Goal: Check status: Check status

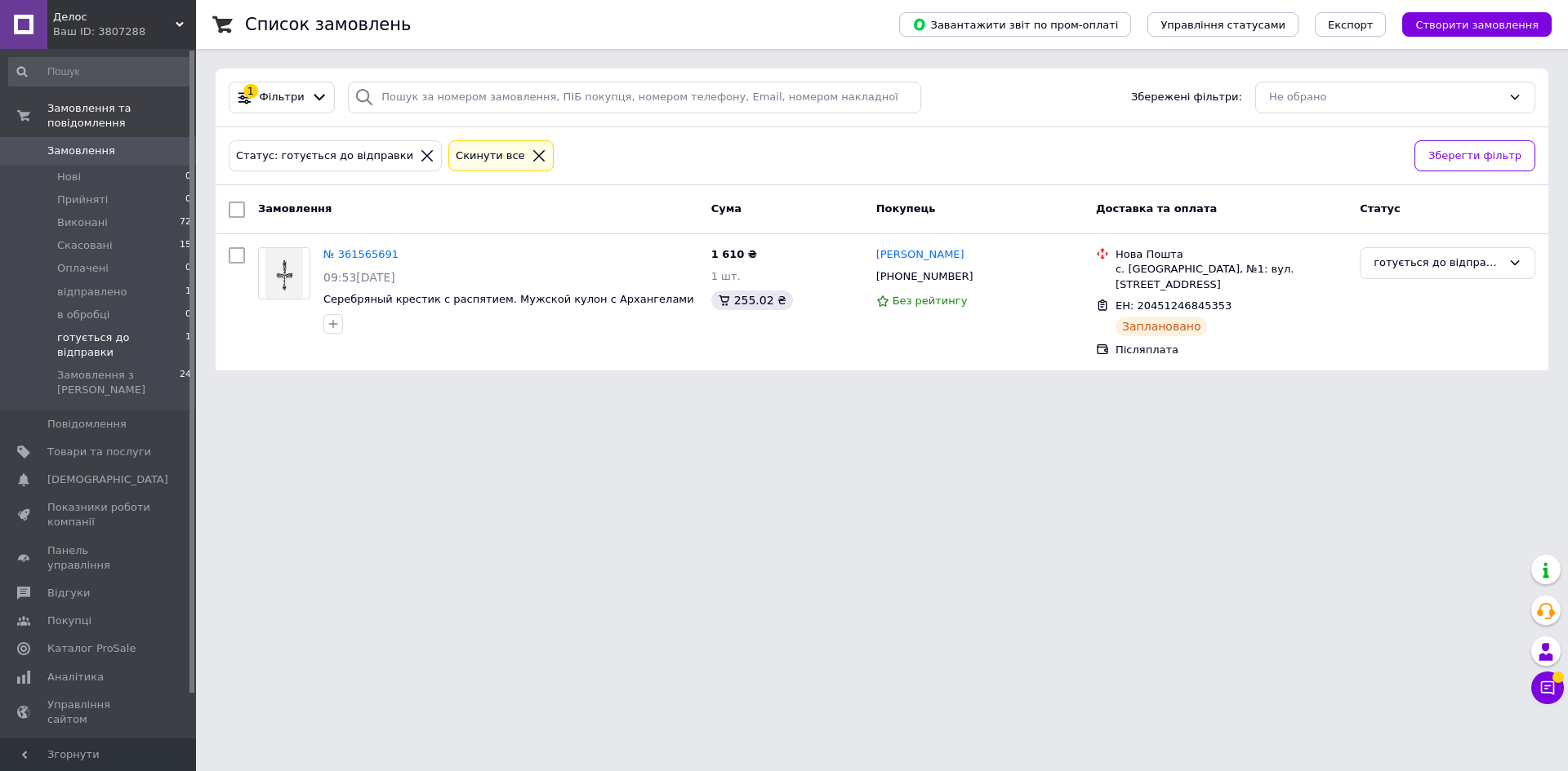
click at [106, 330] on span "готується до відправки" at bounding box center [121, 345] width 128 height 30
click at [159, 330] on span "готується до відправки" at bounding box center [121, 345] width 128 height 30
click at [81, 238] on span "Скасовані" at bounding box center [85, 245] width 56 height 14
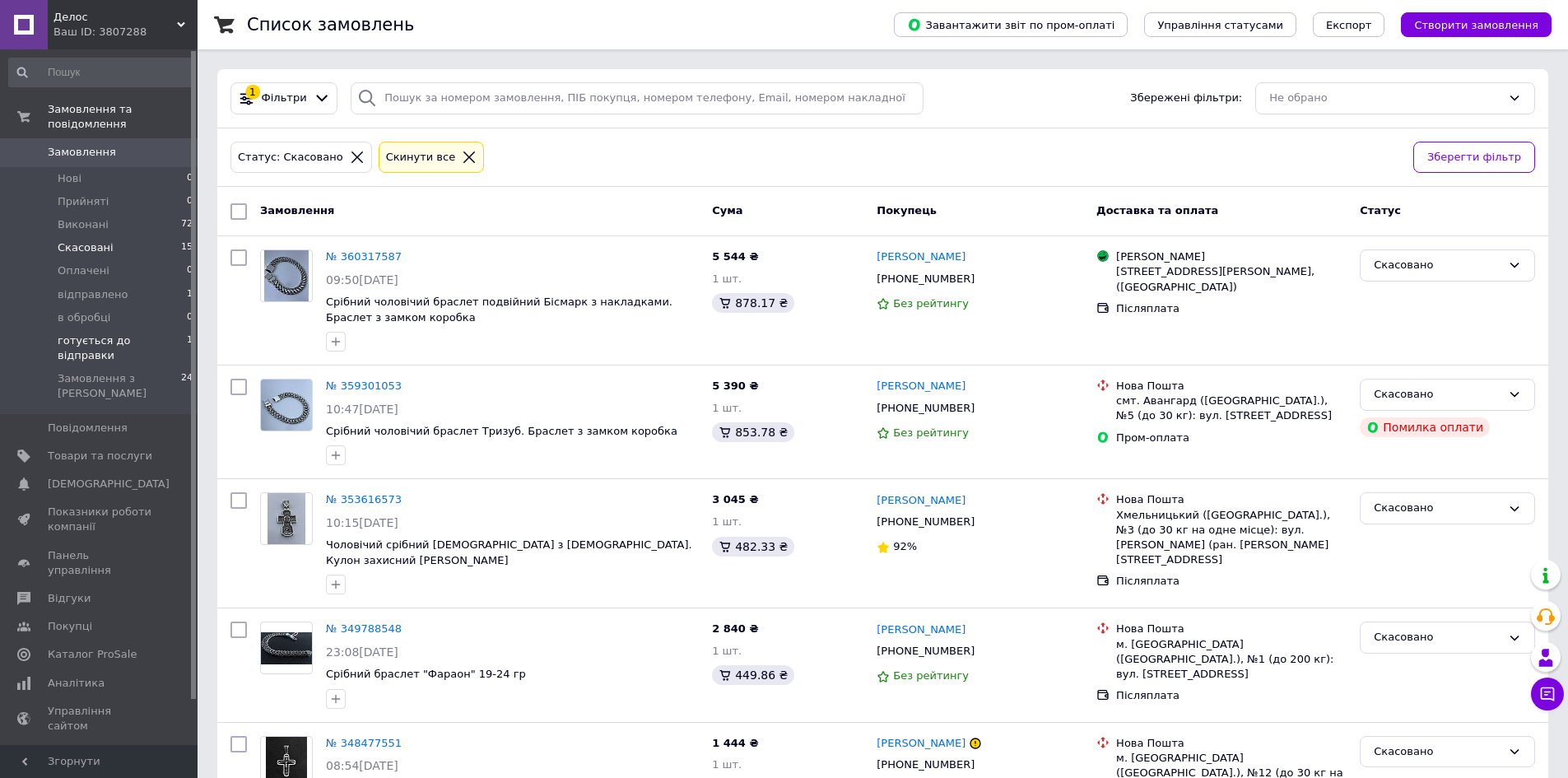
click at [109, 333] on span "готується до відправки" at bounding box center [122, 348] width 129 height 30
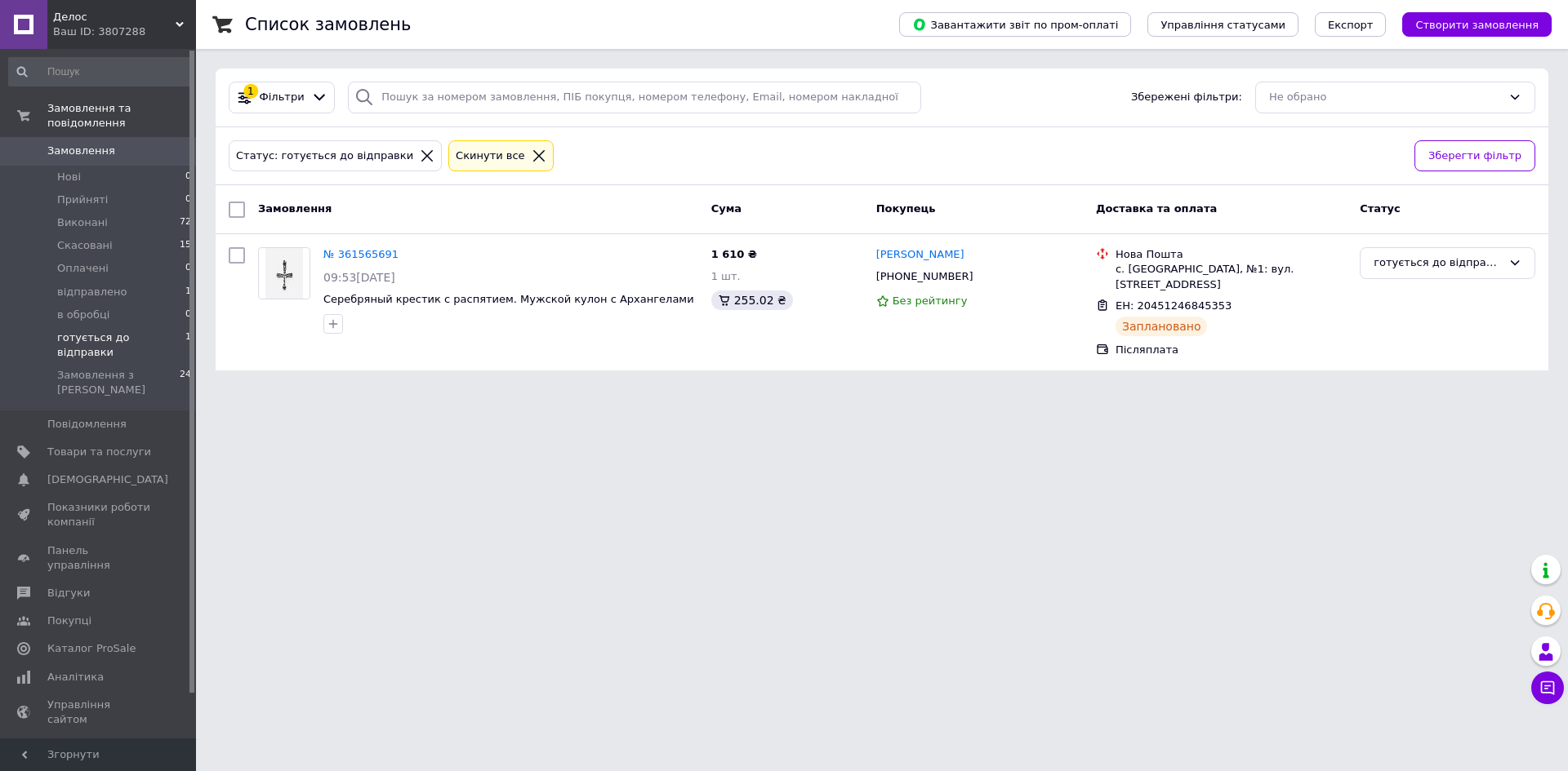
click at [144, 330] on span "готується до відправки" at bounding box center [121, 345] width 128 height 30
click at [161, 309] on li "в обробці 0" at bounding box center [100, 315] width 201 height 23
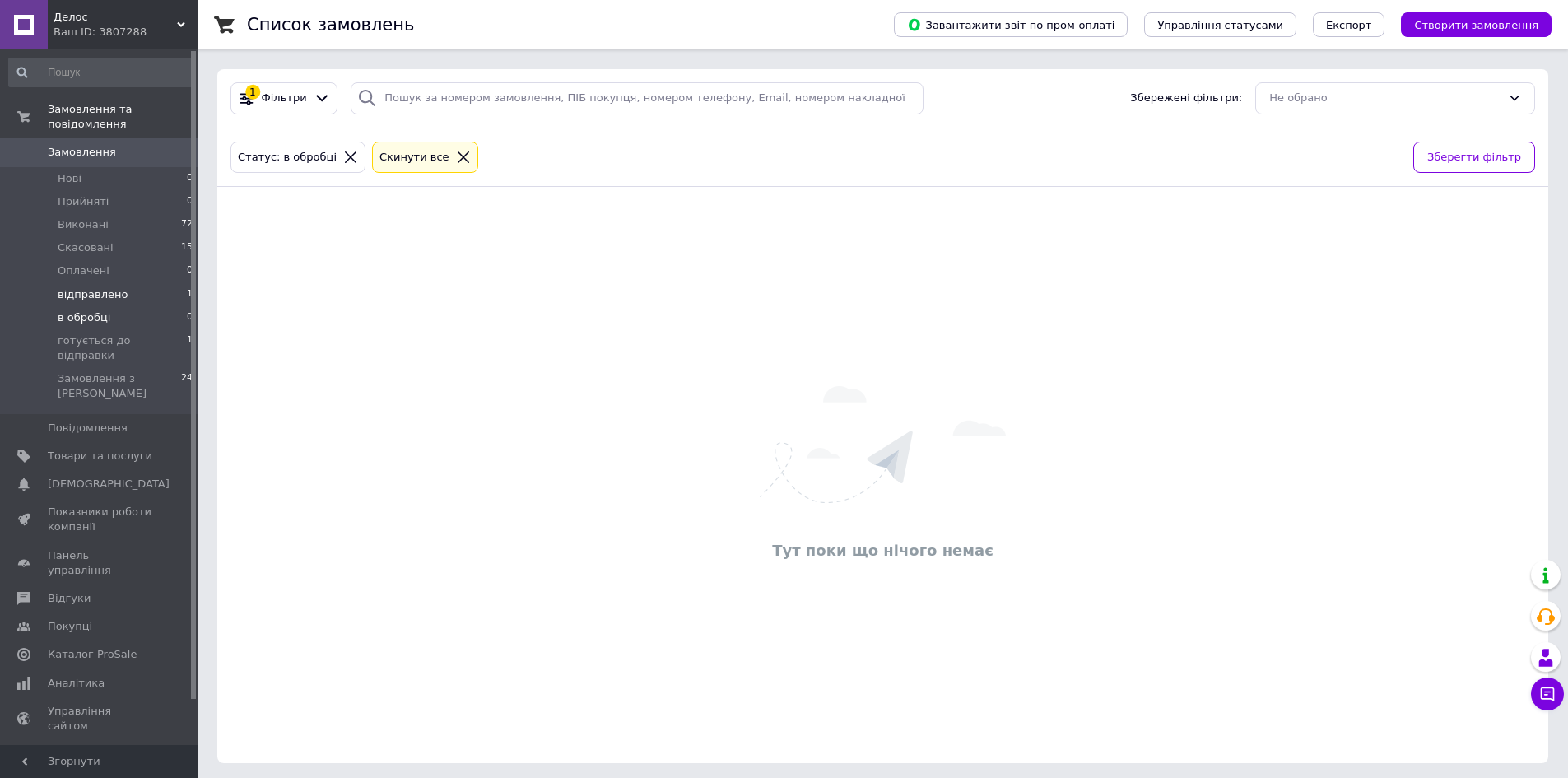
click at [123, 284] on li "відправлено 1" at bounding box center [101, 295] width 202 height 23
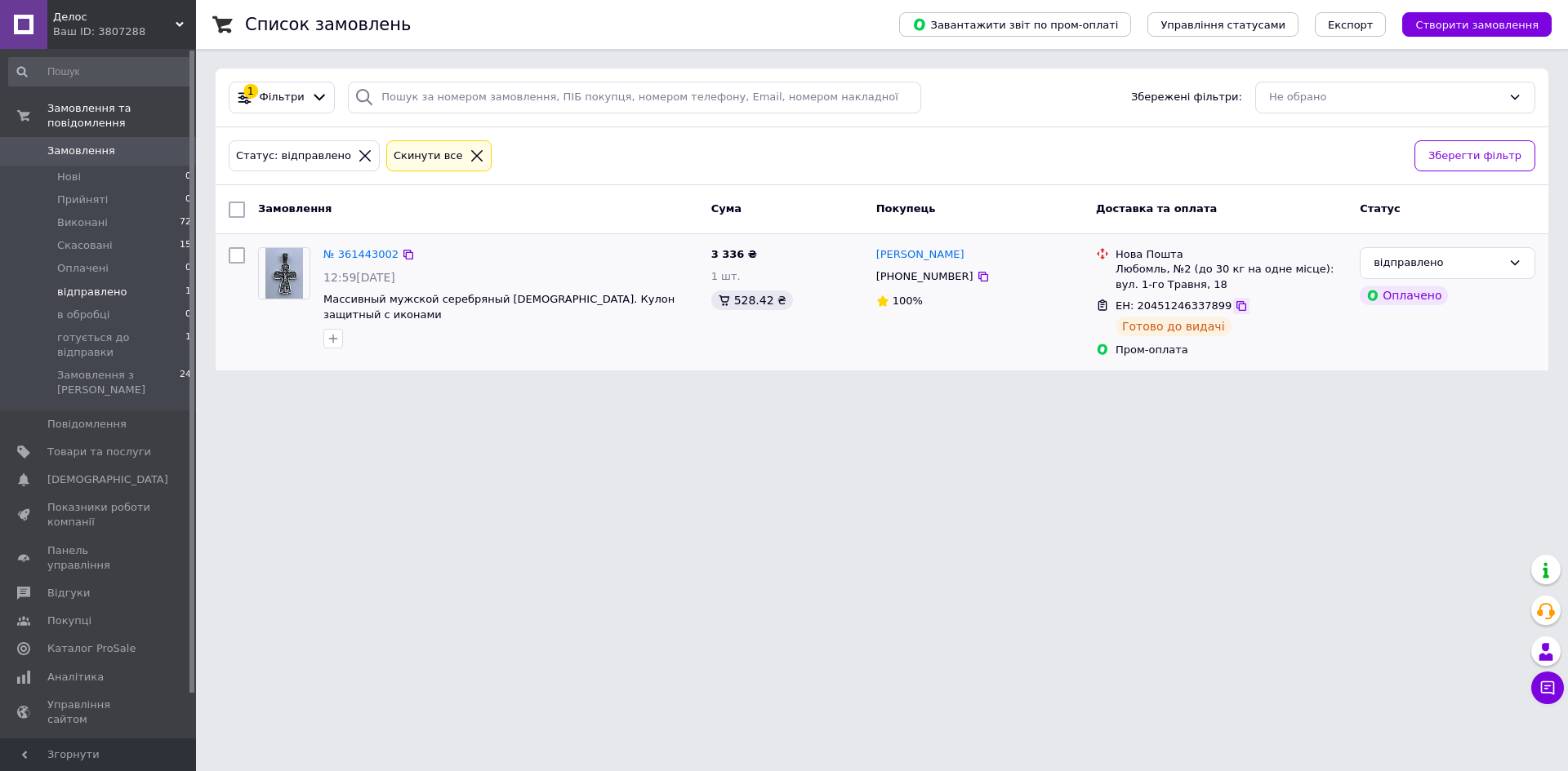
click at [1235, 305] on icon at bounding box center [1241, 305] width 13 height 13
